Goal: Task Accomplishment & Management: Manage account settings

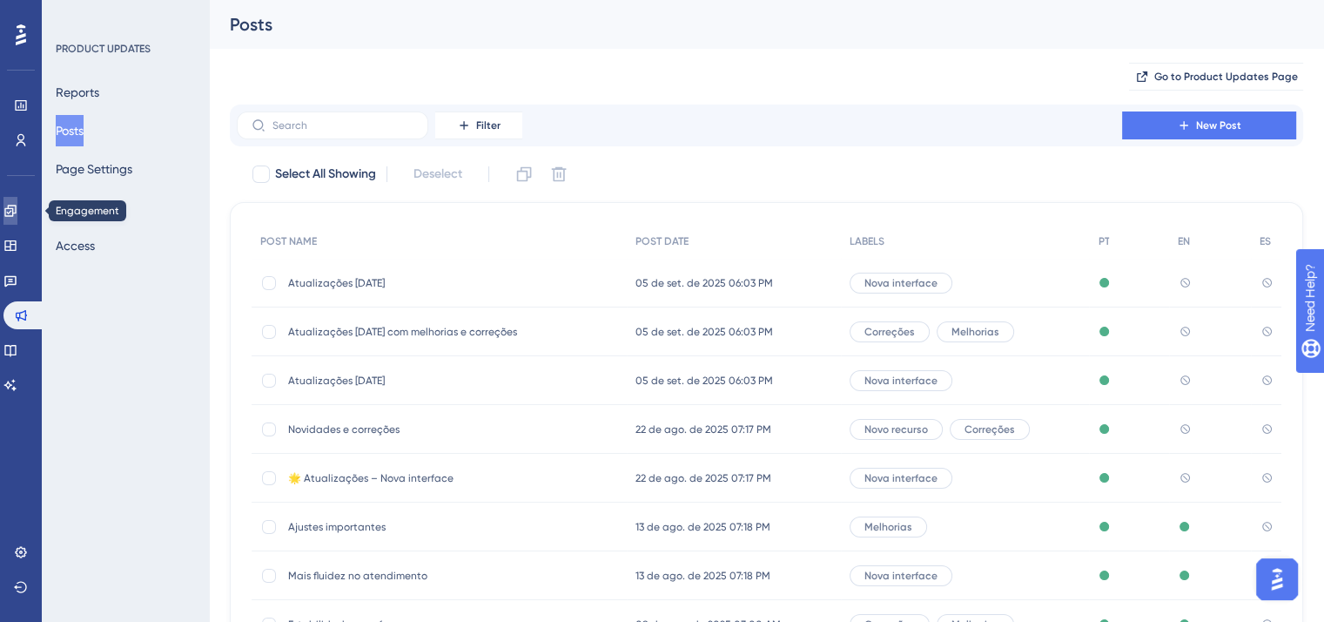
click at [17, 218] on link at bounding box center [10, 211] width 14 height 28
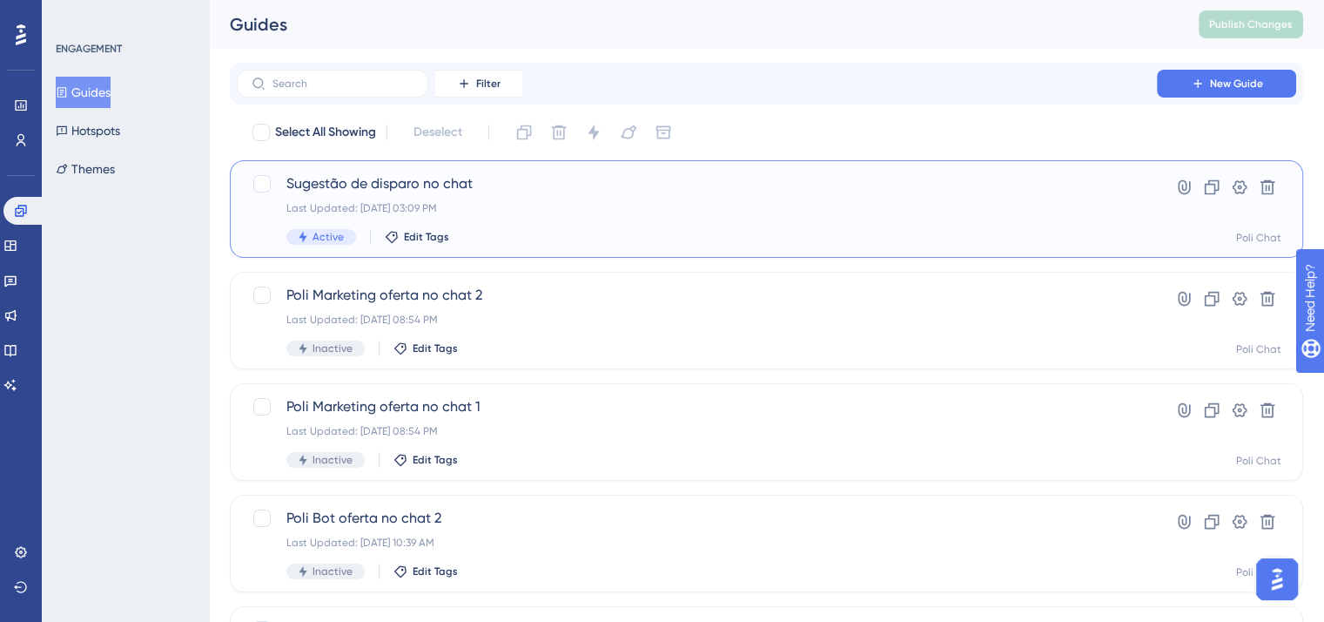
click at [420, 189] on span "Sugestão de disparo no chat" at bounding box center [696, 183] width 821 height 21
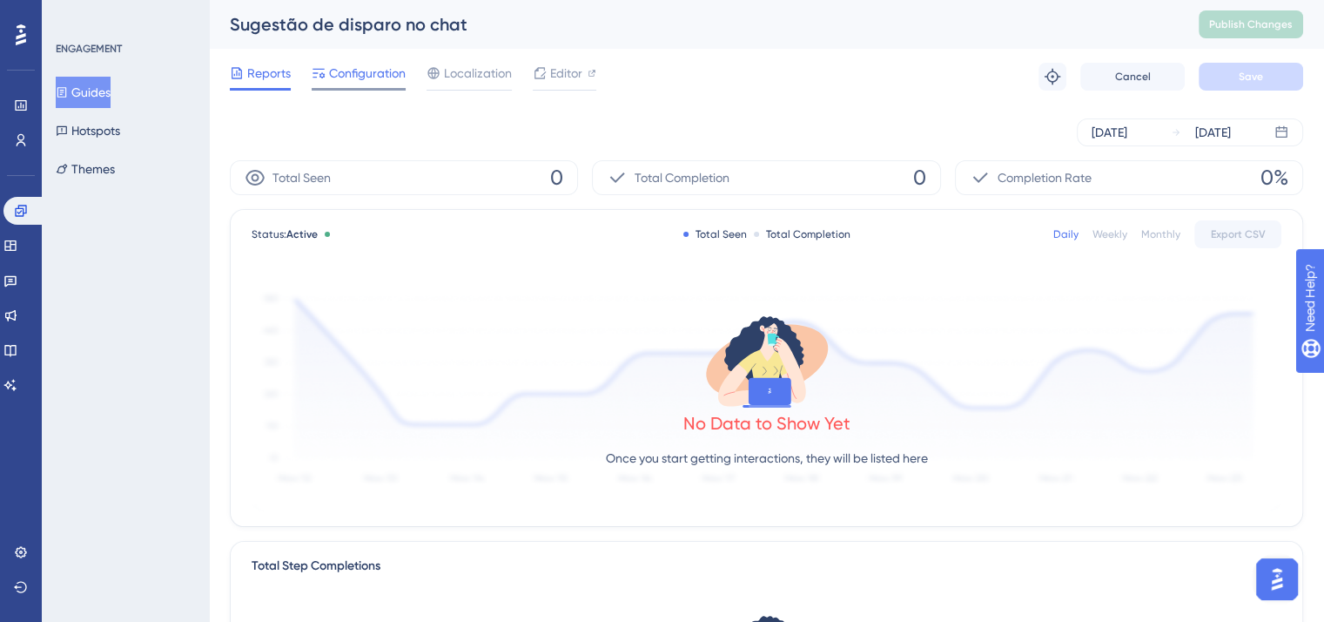
click at [370, 71] on span "Configuration" at bounding box center [367, 73] width 77 height 21
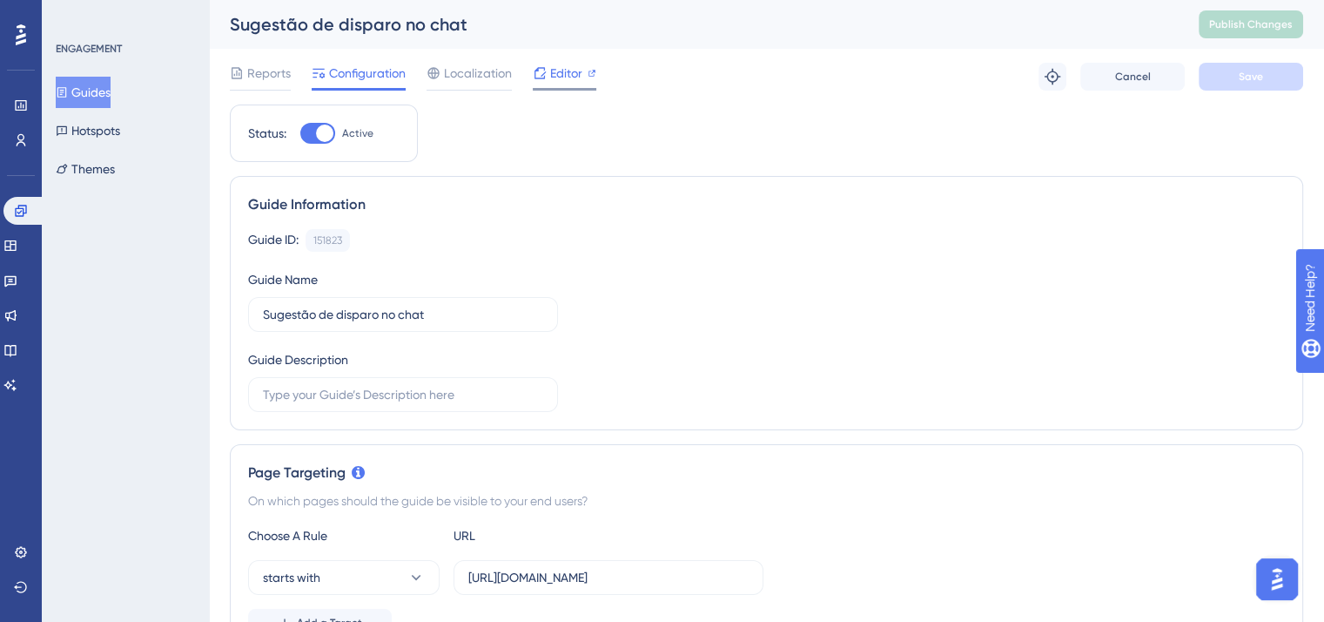
click at [569, 72] on span "Editor" at bounding box center [566, 73] width 32 height 21
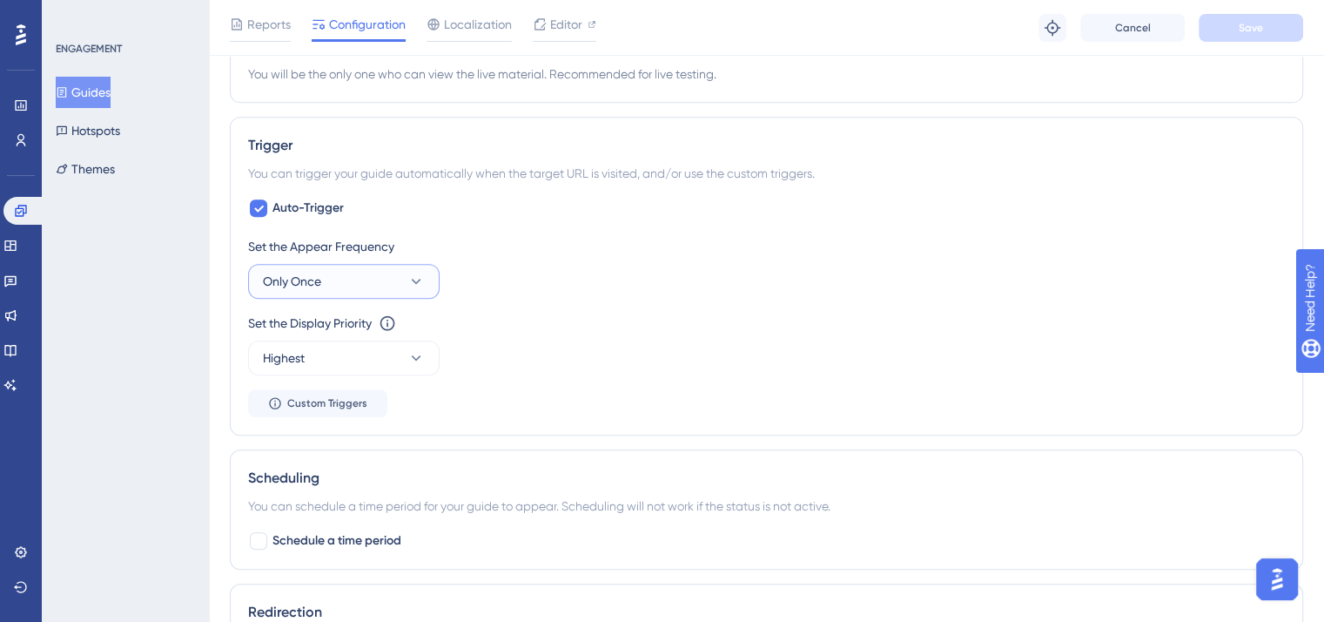
click at [337, 279] on button "Only Once" at bounding box center [344, 281] width 192 height 35
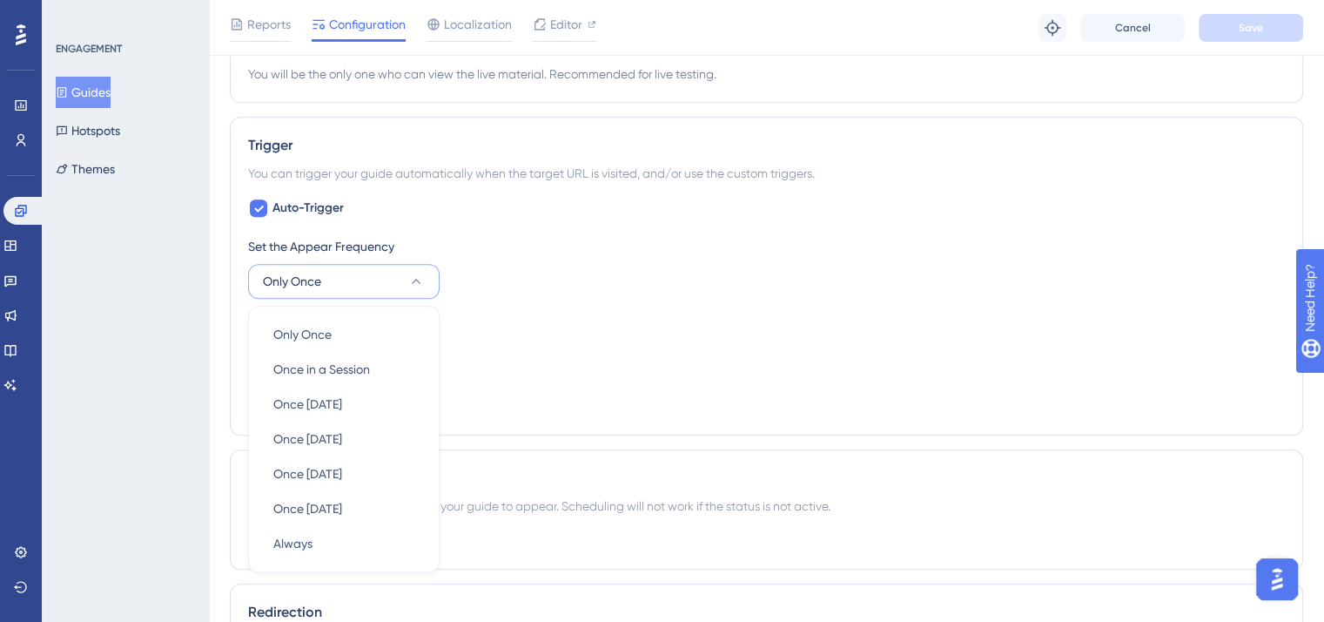
scroll to position [871, 0]
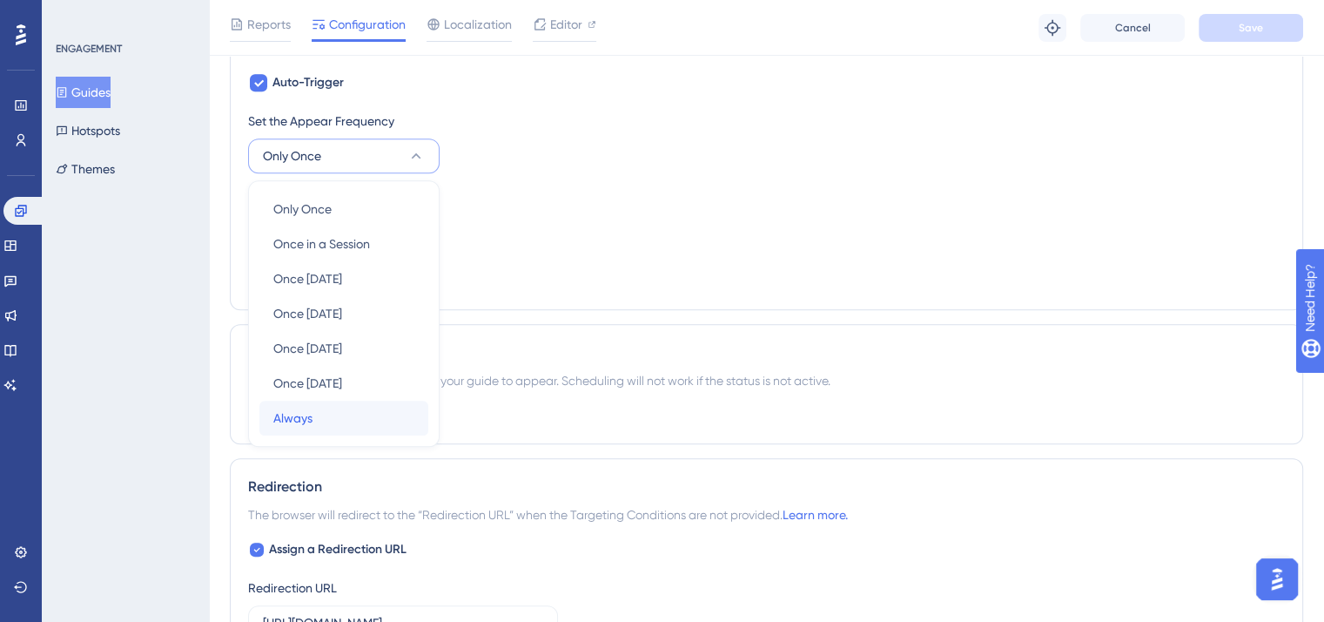
click at [349, 423] on div "Always Always" at bounding box center [343, 417] width 141 height 35
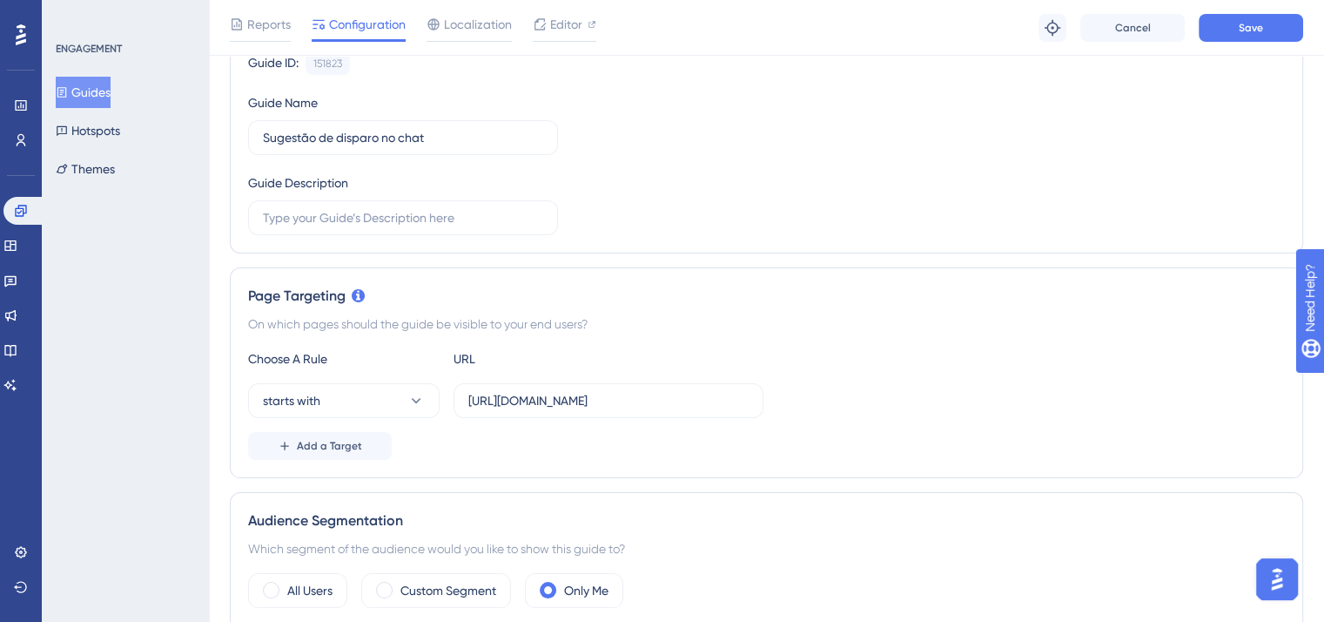
scroll to position [0, 0]
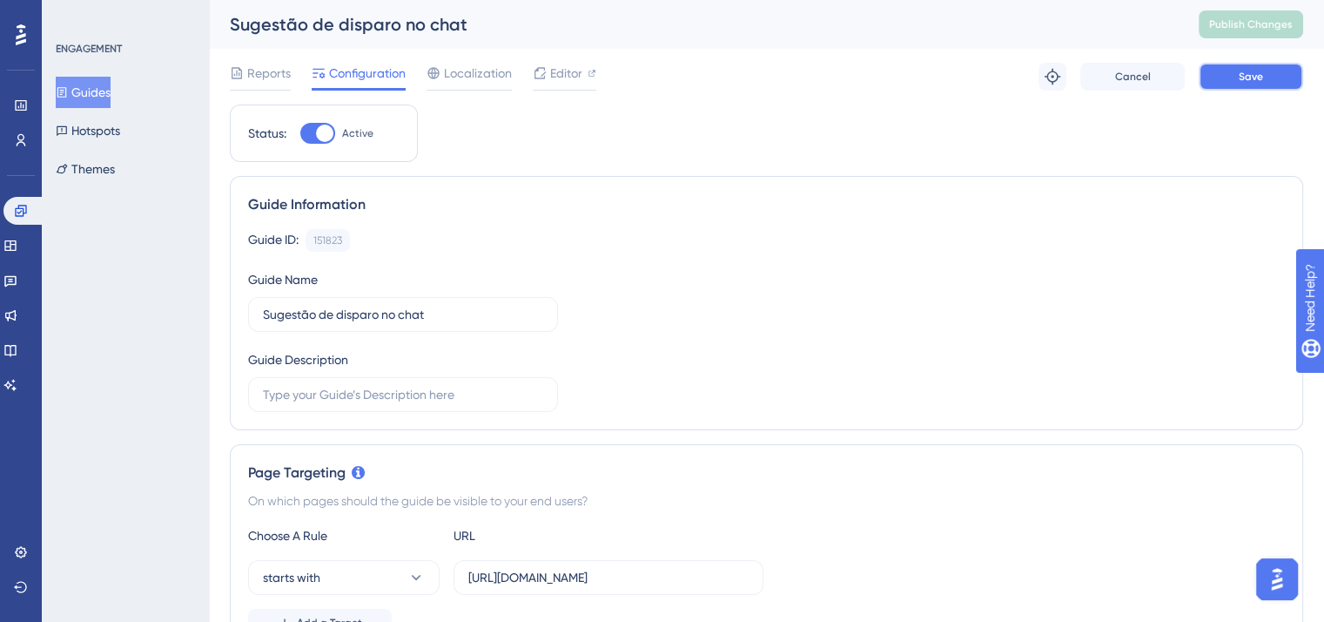
click at [1278, 79] on button "Save" at bounding box center [1251, 77] width 104 height 28
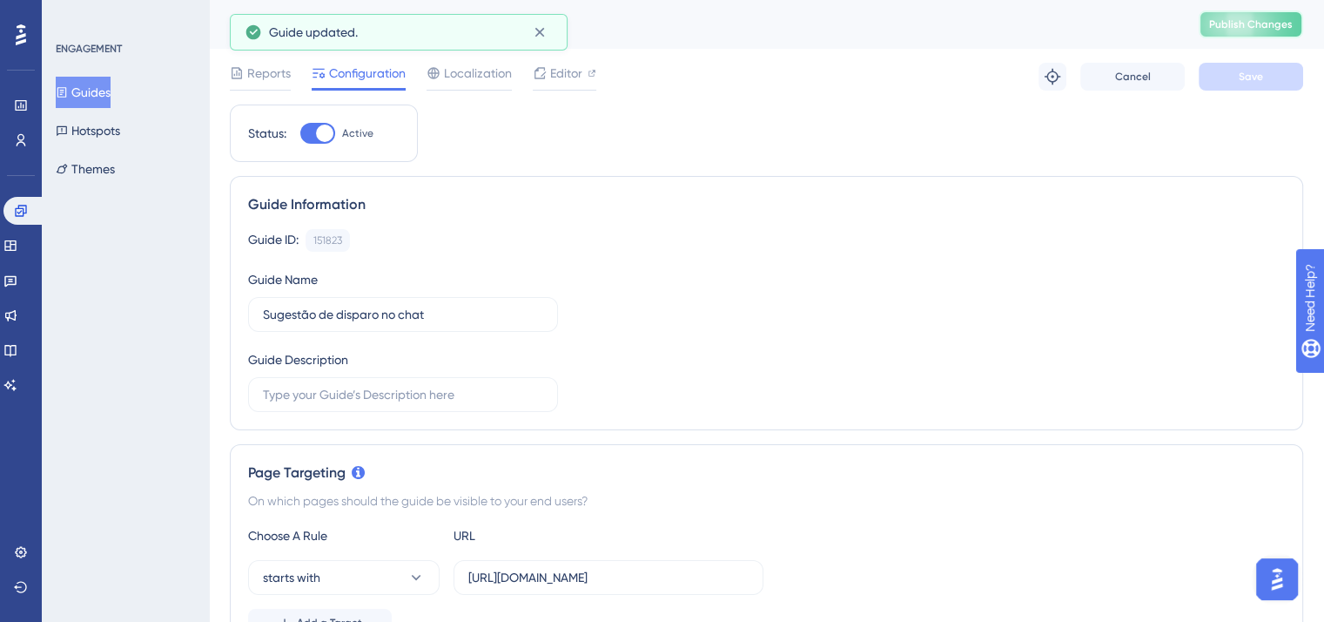
click at [1278, 28] on span "Publish Changes" at bounding box center [1251, 24] width 84 height 14
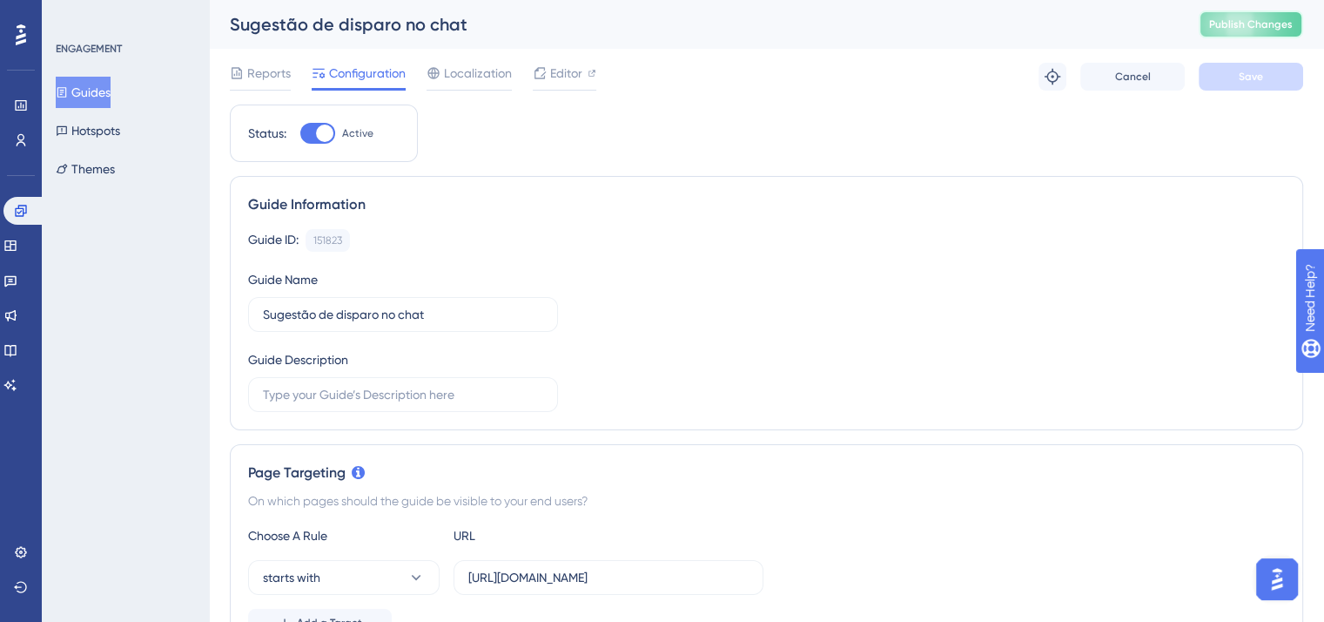
click at [1247, 29] on span "Publish Changes" at bounding box center [1251, 24] width 84 height 14
click at [296, 133] on div "Status: Active" at bounding box center [323, 133] width 151 height 21
click at [313, 133] on div at bounding box center [317, 133] width 35 height 21
click at [300, 133] on input "Active" at bounding box center [299, 133] width 1 height 1
checkbox input "false"
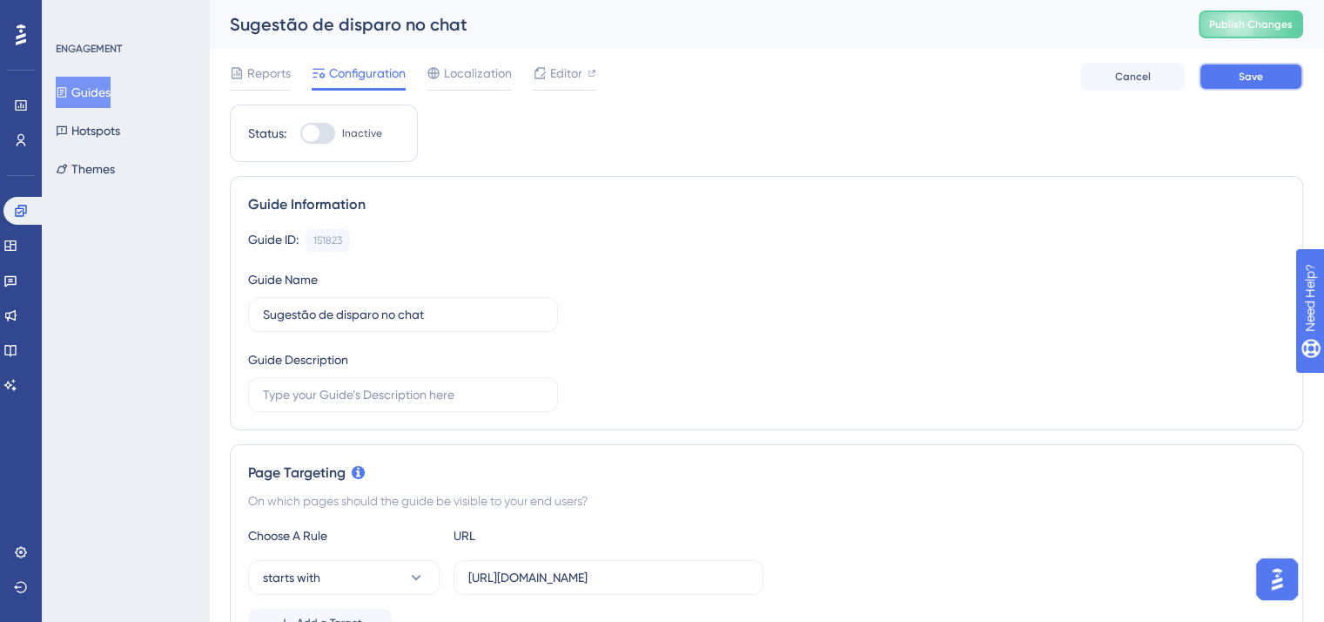
click at [1239, 70] on span "Save" at bounding box center [1251, 77] width 24 height 14
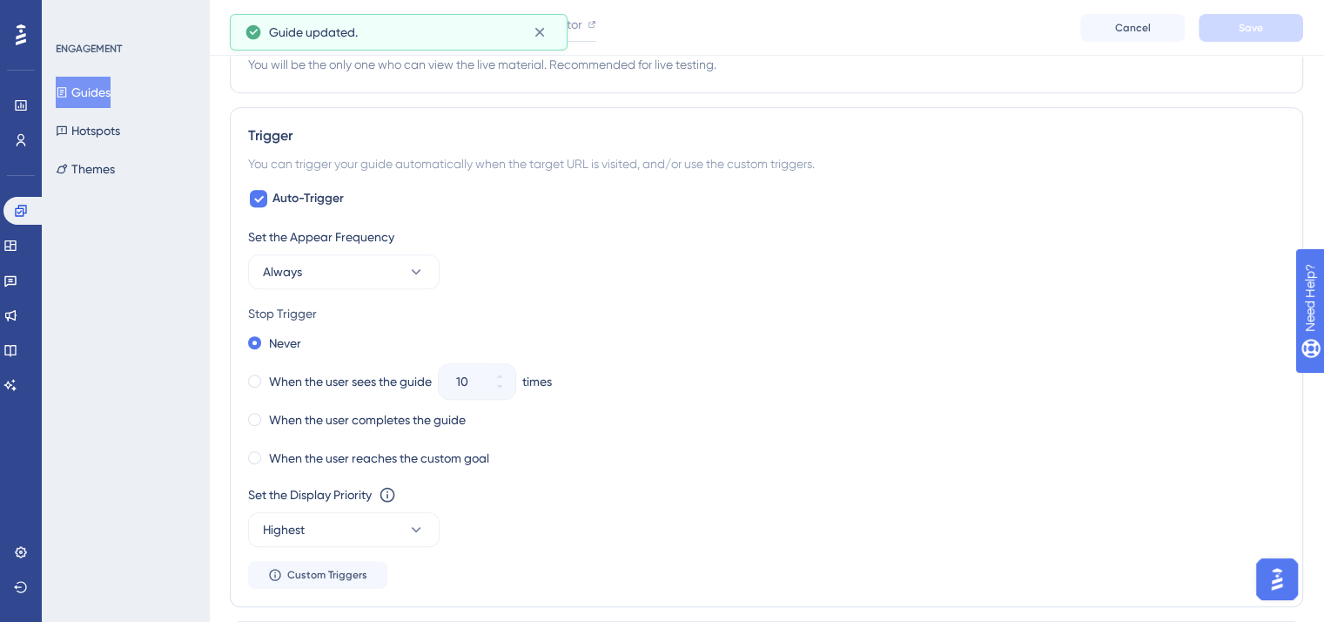
scroll to position [871, 0]
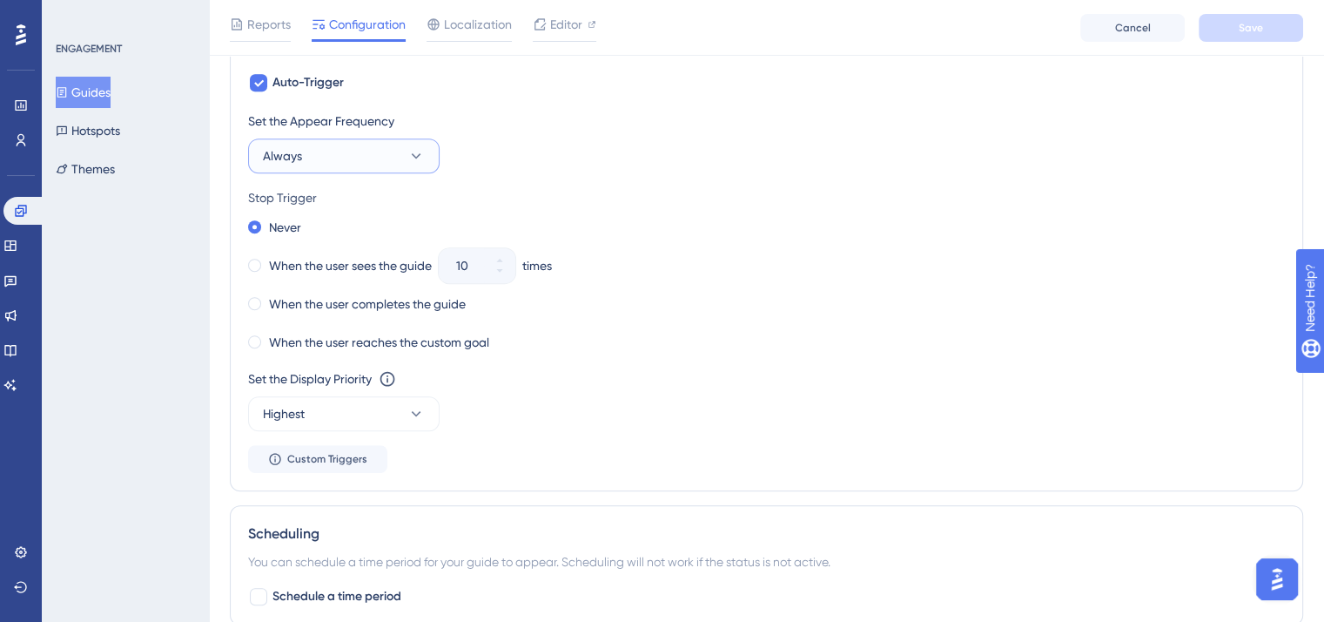
click at [363, 158] on button "Always" at bounding box center [344, 155] width 192 height 35
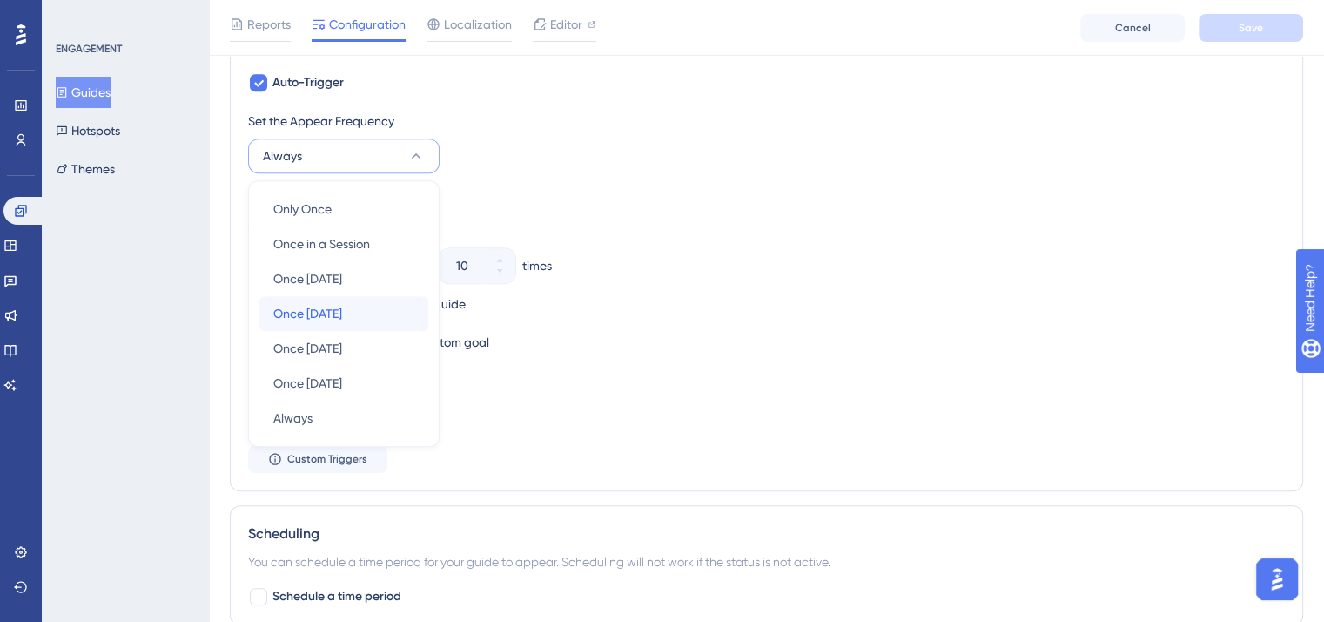
click at [373, 308] on div "Once in 7 days Once in 7 days" at bounding box center [343, 313] width 141 height 35
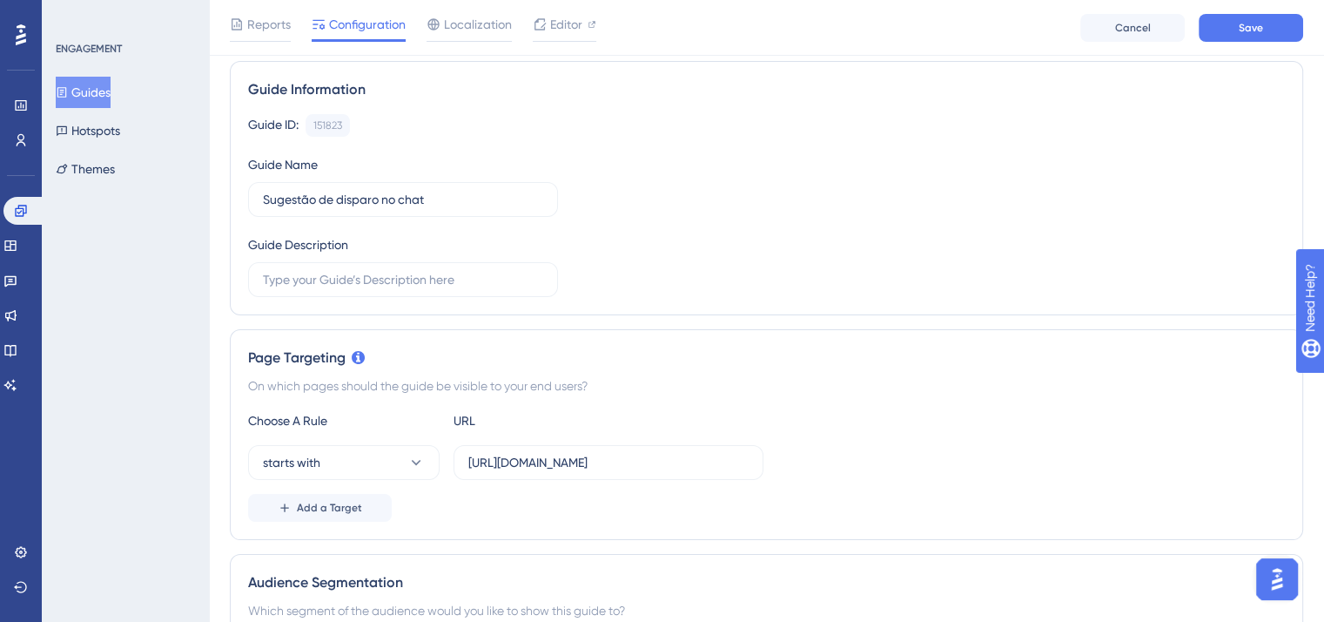
scroll to position [0, 0]
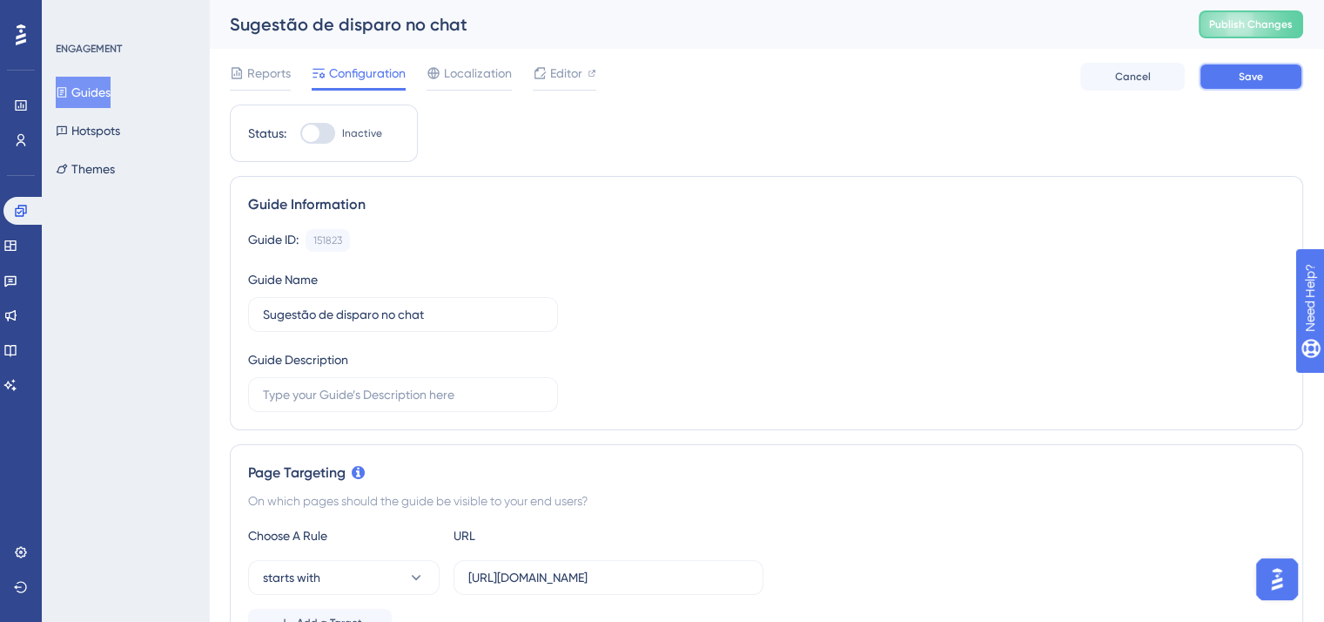
click at [1254, 76] on span "Save" at bounding box center [1251, 77] width 24 height 14
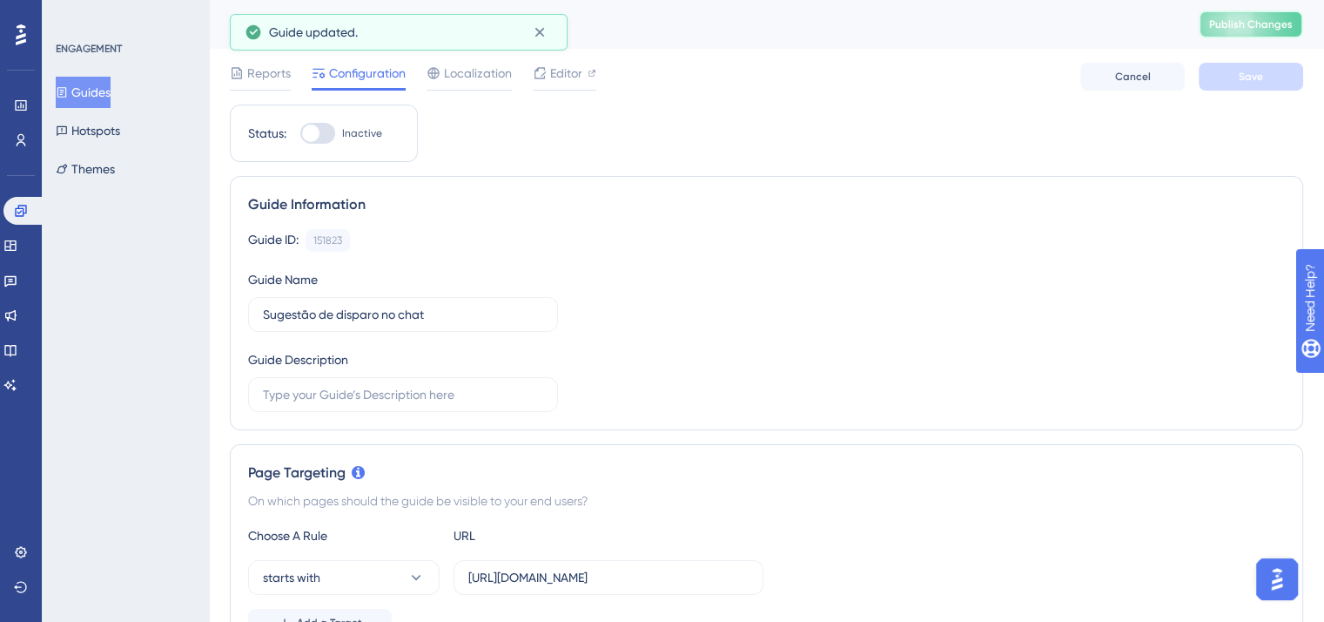
click at [1271, 36] on button "Publish Changes" at bounding box center [1251, 24] width 104 height 28
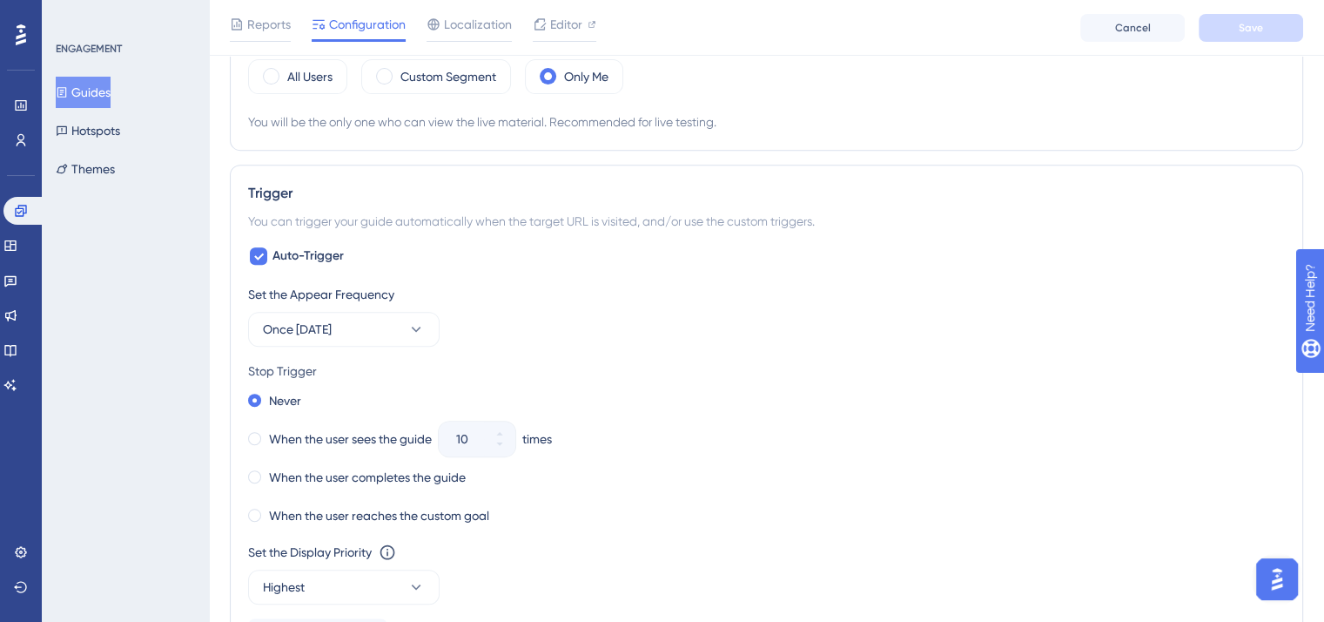
scroll to position [665, 0]
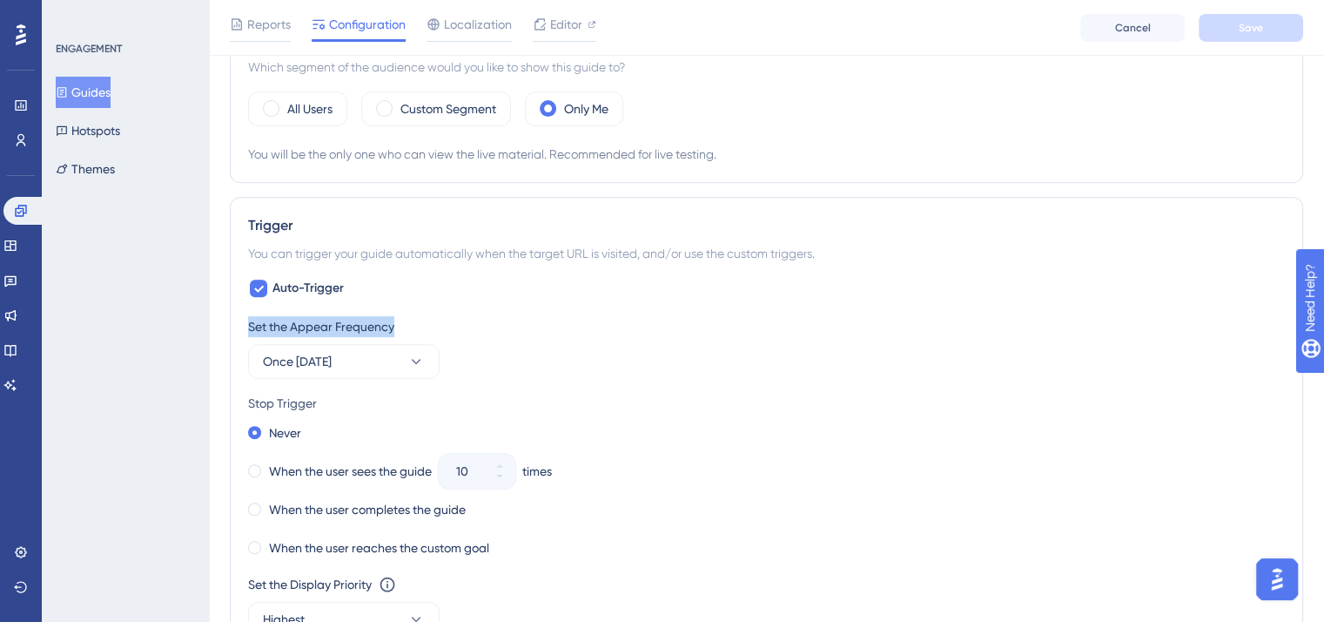
drag, startPoint x: 251, startPoint y: 321, endPoint x: 432, endPoint y: 321, distance: 181.1
click at [432, 321] on div "Set the Appear Frequency" at bounding box center [766, 326] width 1037 height 21
copy div "Set the Appear Frequency"
click at [320, 360] on span "Once in 7 days" at bounding box center [297, 361] width 69 height 21
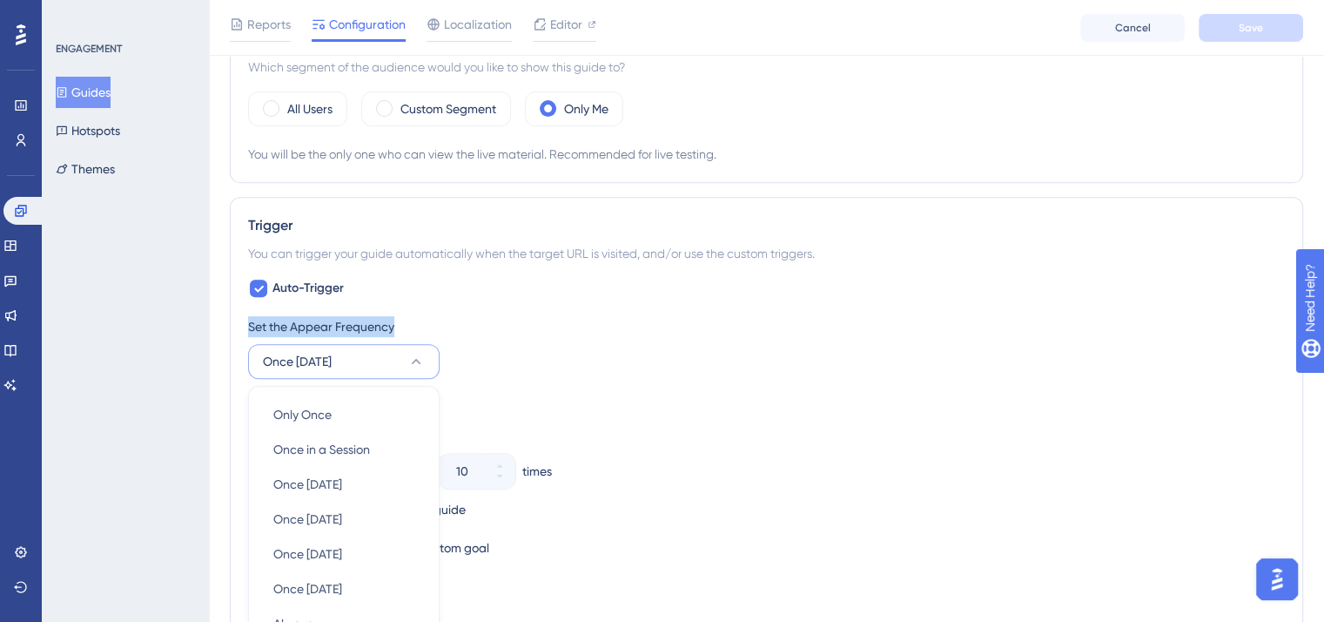
scroll to position [871, 0]
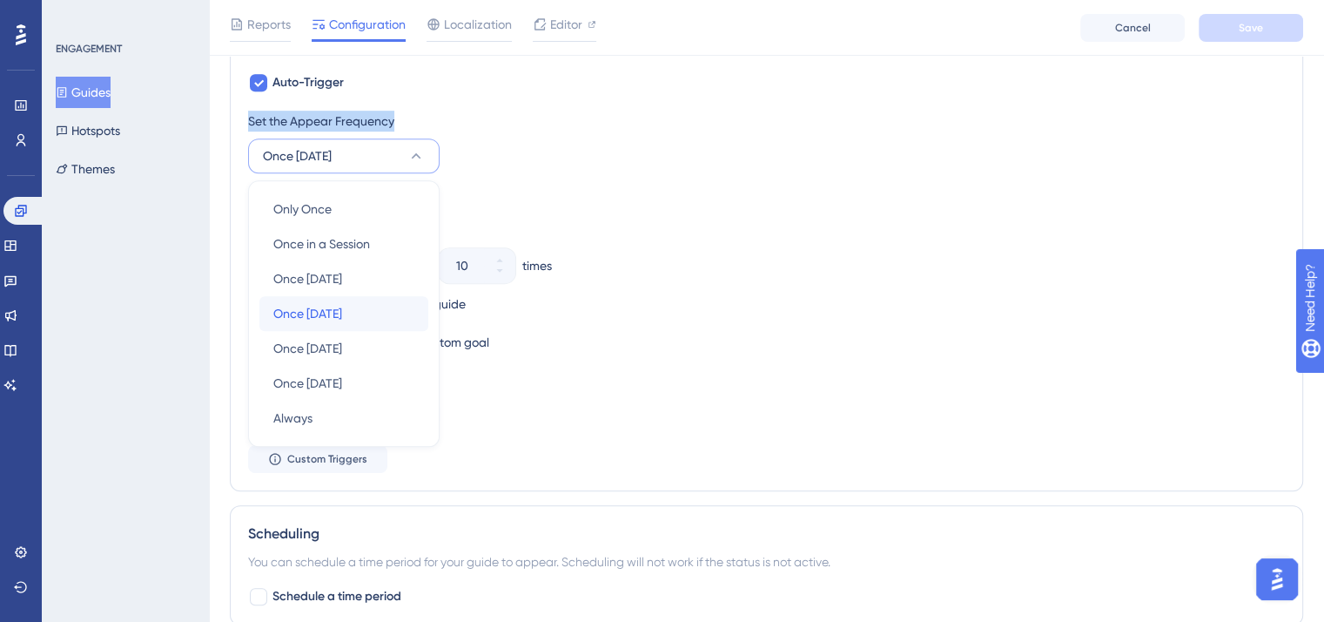
click at [342, 313] on span "Once in 7 days" at bounding box center [307, 313] width 69 height 21
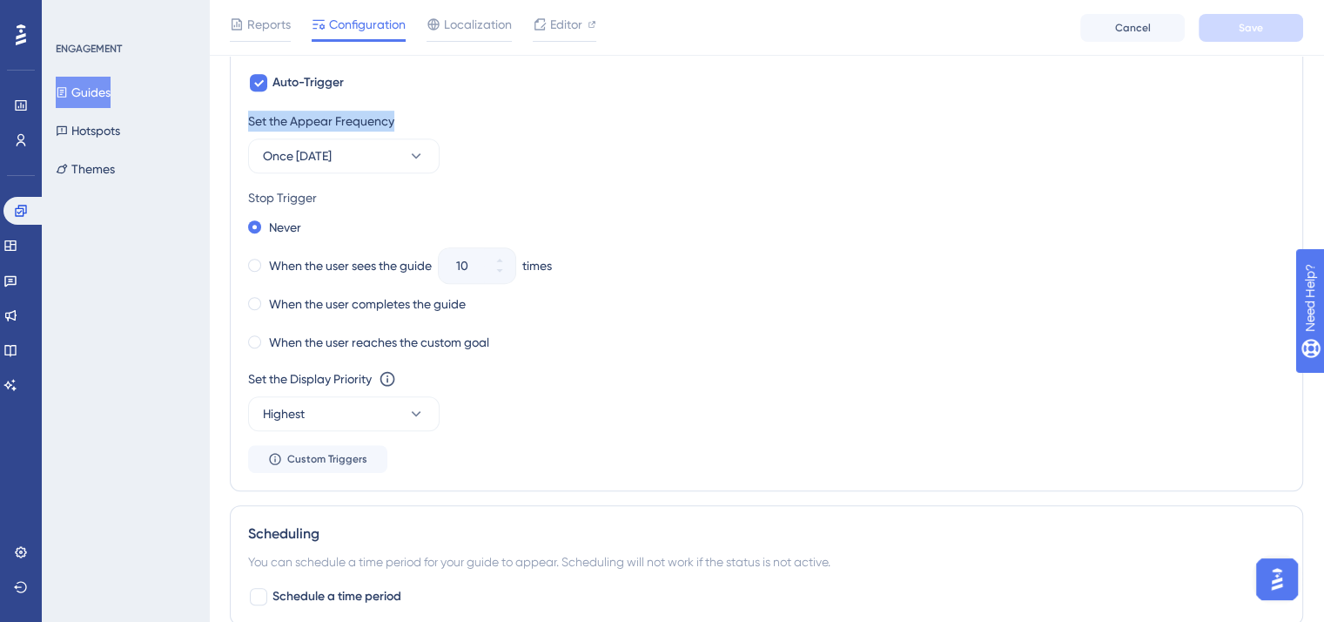
click at [100, 96] on button "Guides" at bounding box center [83, 92] width 55 height 31
